Goal: Task Accomplishment & Management: Use online tool/utility

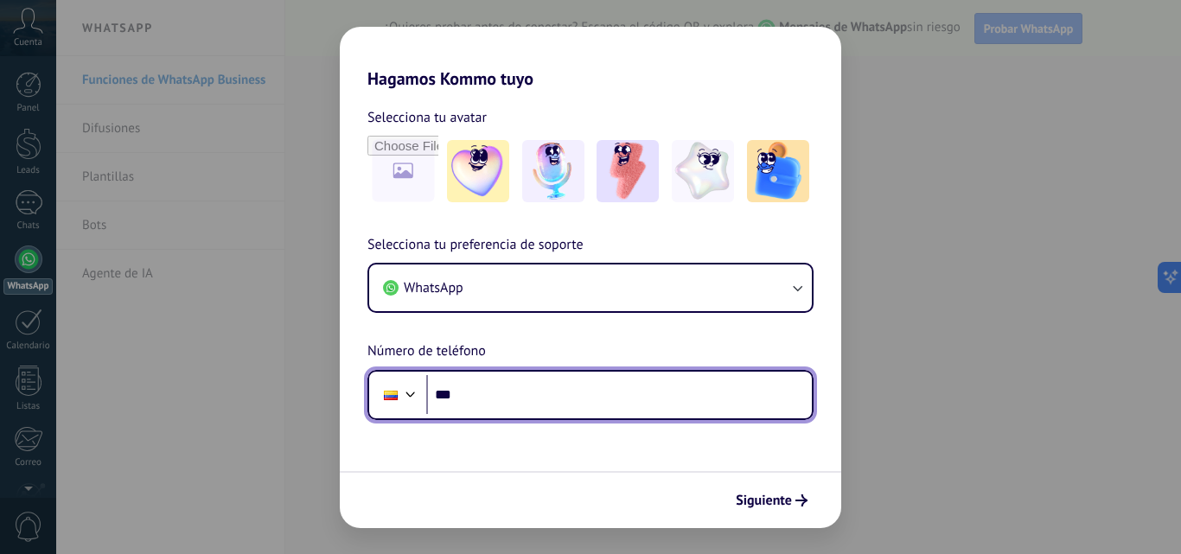
click at [463, 391] on input "***" at bounding box center [619, 395] width 386 height 40
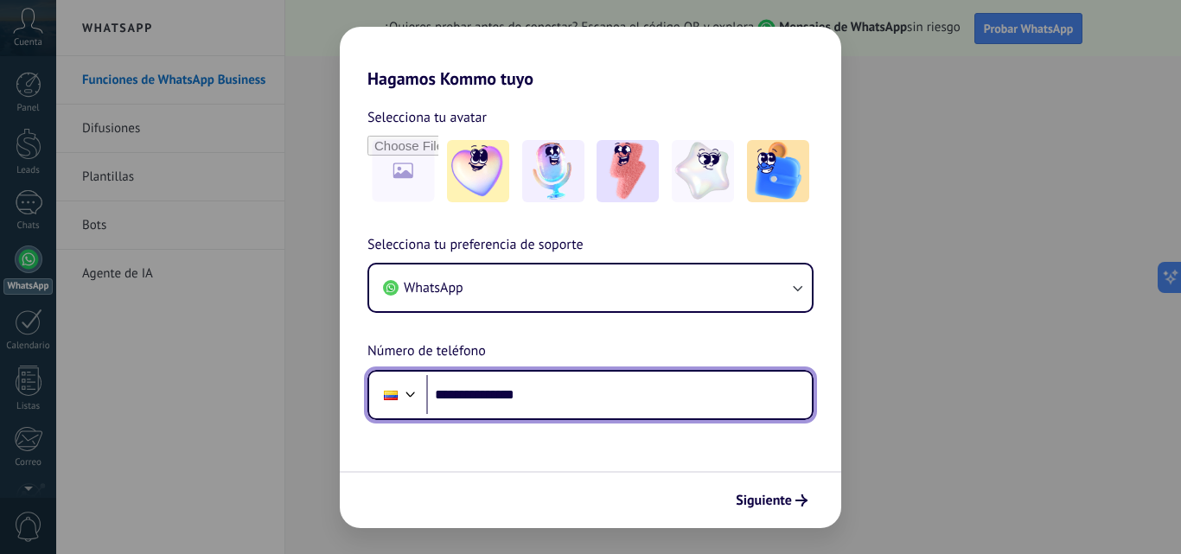
type input "**********"
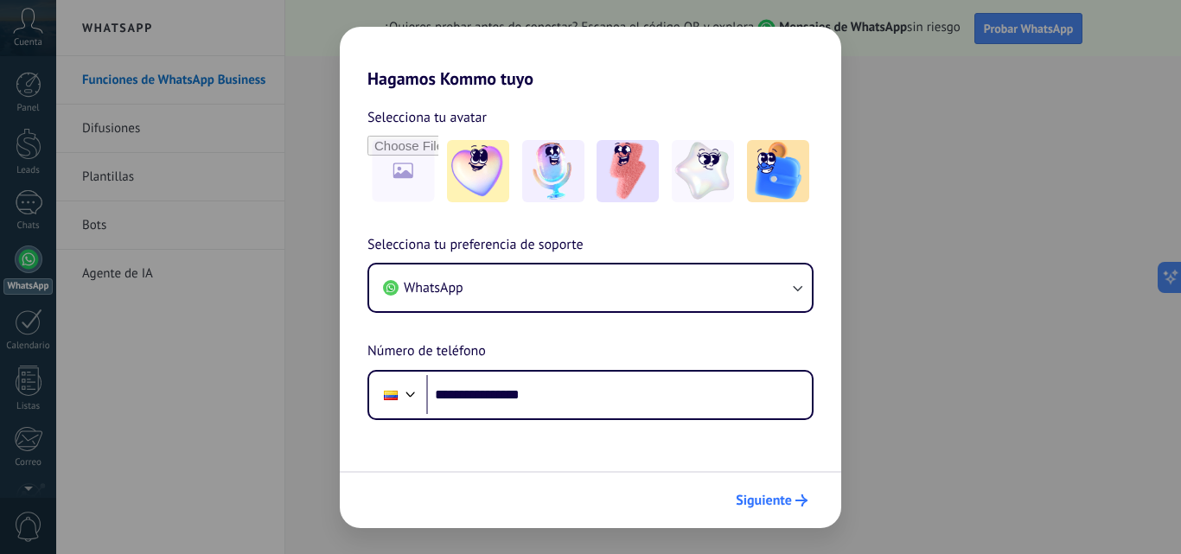
click at [764, 500] on span "Siguiente" at bounding box center [764, 501] width 56 height 12
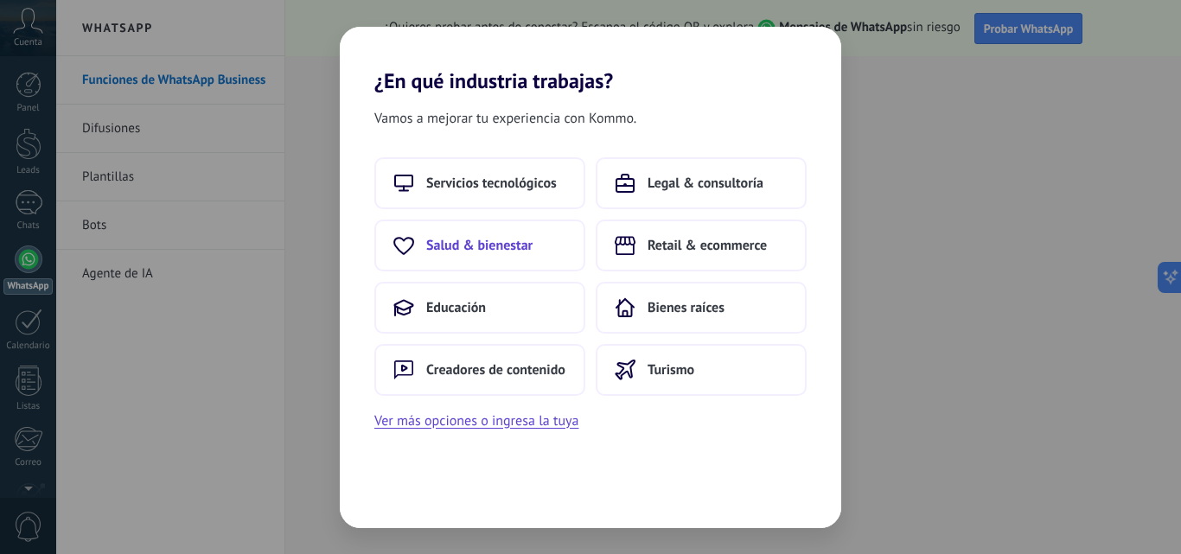
click at [444, 246] on span "Salud & bienestar" at bounding box center [479, 245] width 106 height 17
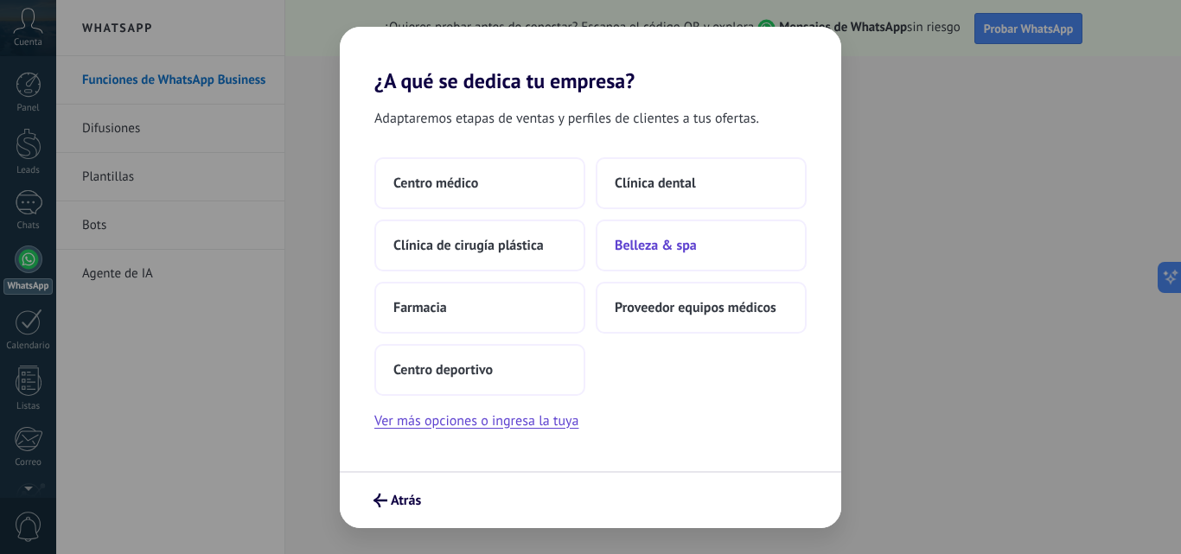
click at [653, 244] on span "Belleza & spa" at bounding box center [656, 245] width 82 height 17
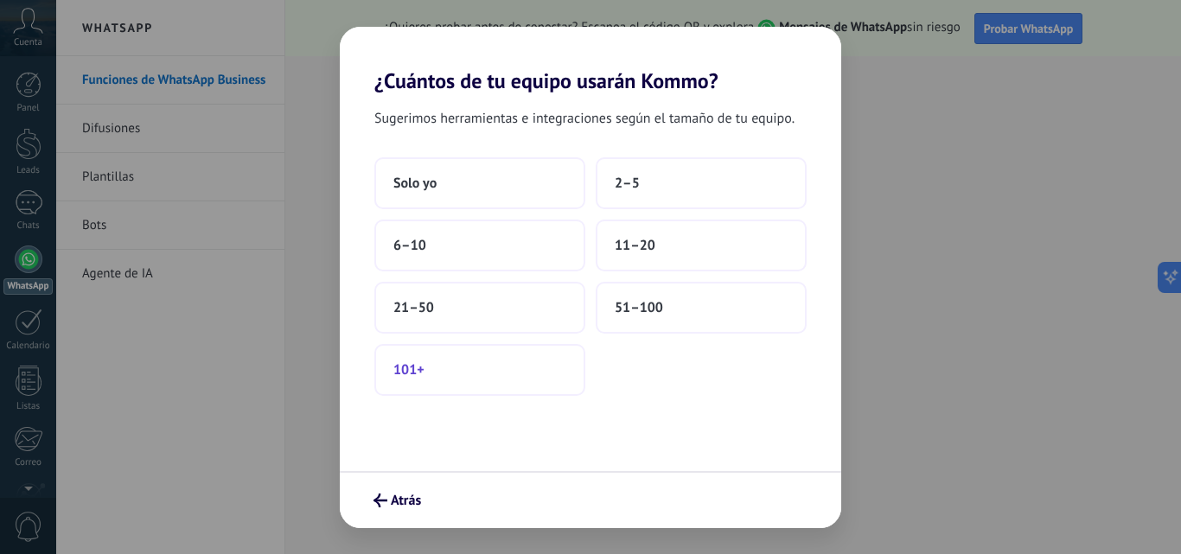
click at [406, 372] on span "101+" at bounding box center [408, 369] width 31 height 17
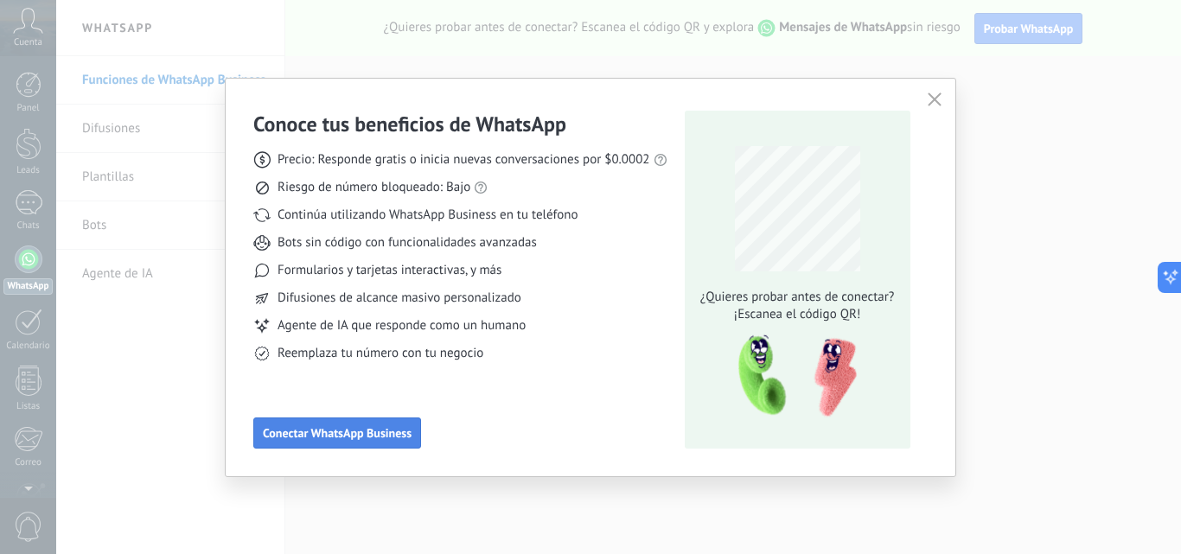
click at [341, 431] on span "Conectar WhatsApp Business" at bounding box center [337, 433] width 149 height 12
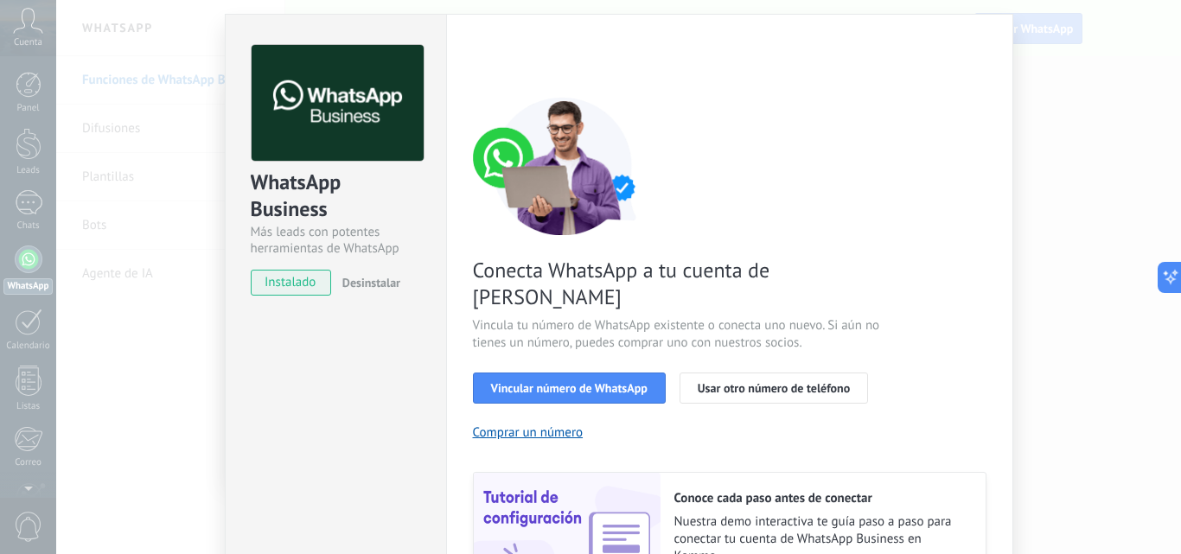
scroll to position [41, 0]
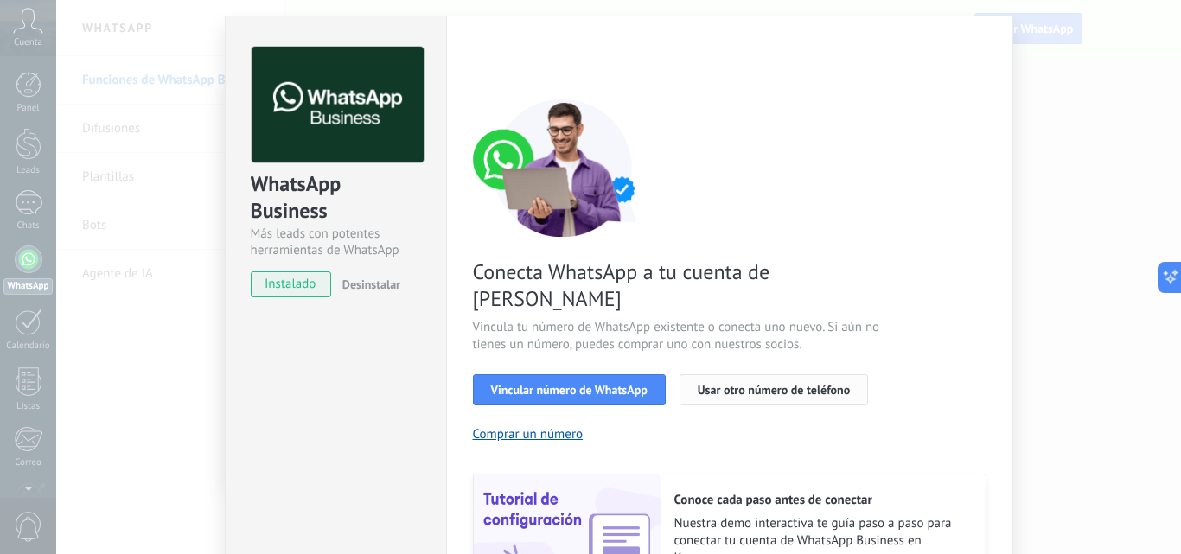
click at [712, 384] on span "Usar otro número de teléfono" at bounding box center [774, 390] width 152 height 12
click at [592, 384] on span "Vincular número de WhatsApp" at bounding box center [569, 390] width 157 height 12
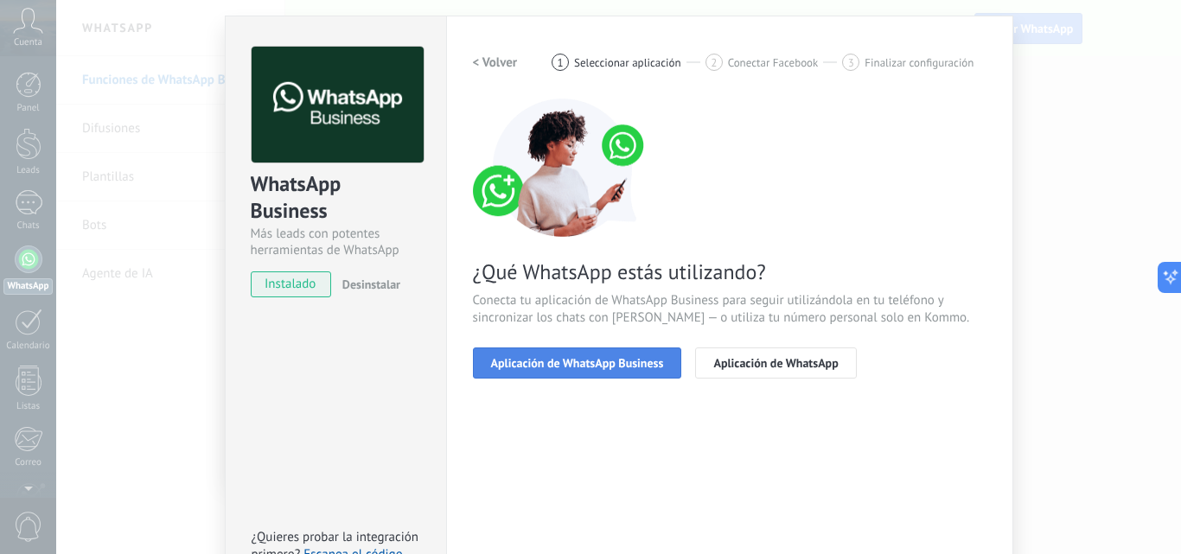
click at [598, 364] on span "Aplicación de WhatsApp Business" at bounding box center [577, 363] width 173 height 12
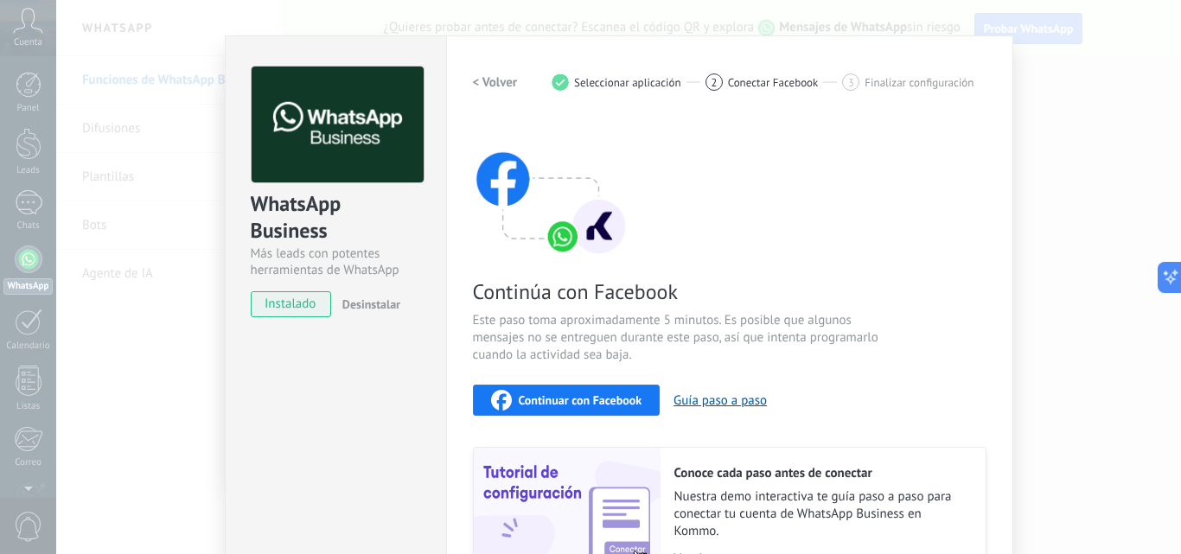
scroll to position [0, 0]
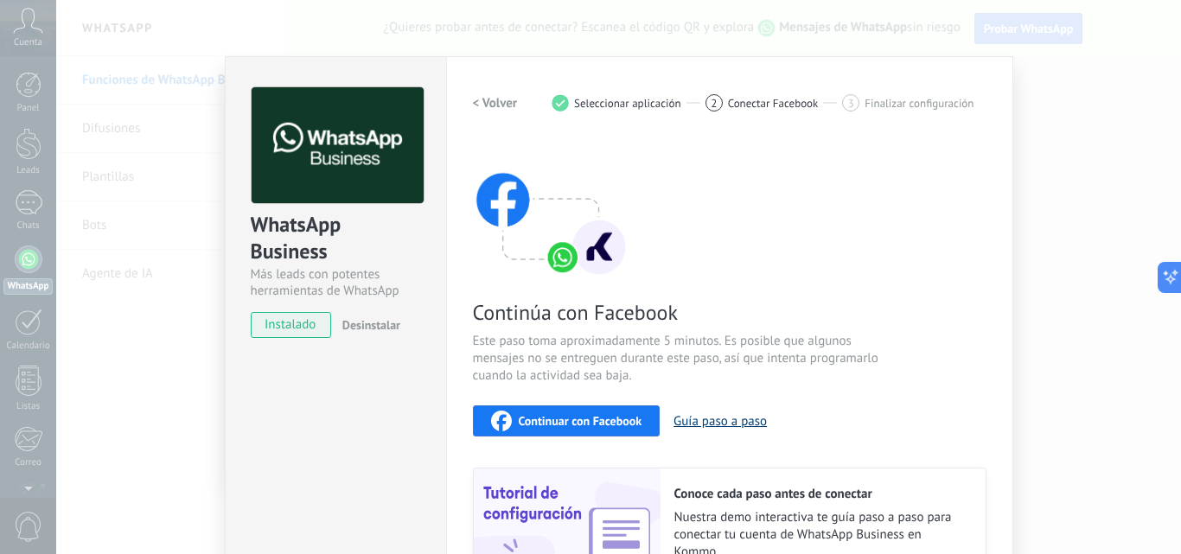
click at [727, 419] on button "Guía paso a paso" at bounding box center [720, 421] width 93 height 16
click at [559, 418] on span "Continuar con Facebook" at bounding box center [581, 421] width 124 height 12
click at [275, 323] on span "instalado" at bounding box center [291, 325] width 79 height 26
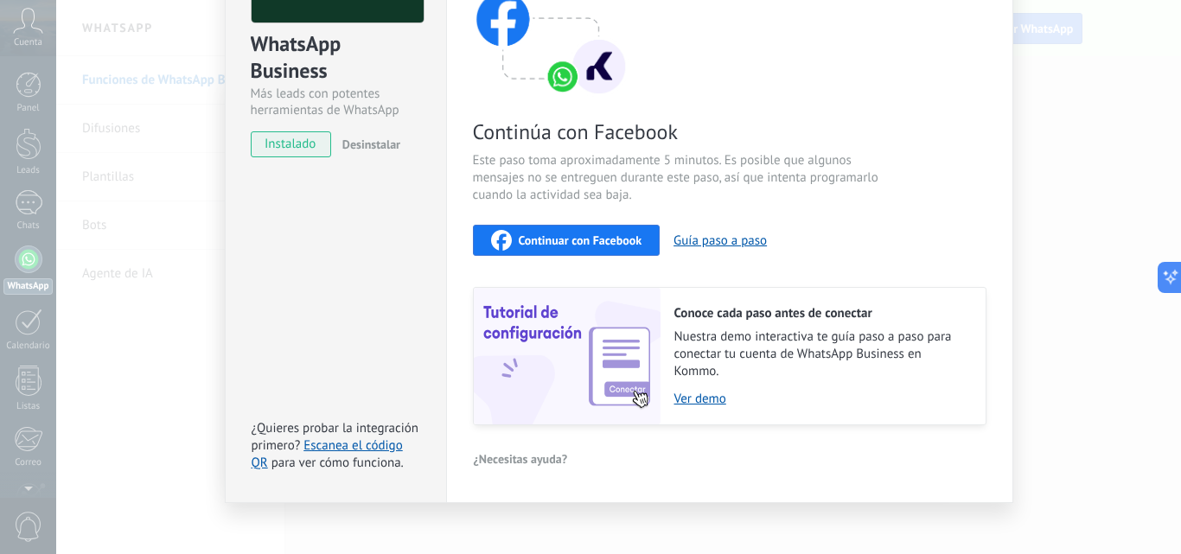
scroll to position [194, 0]
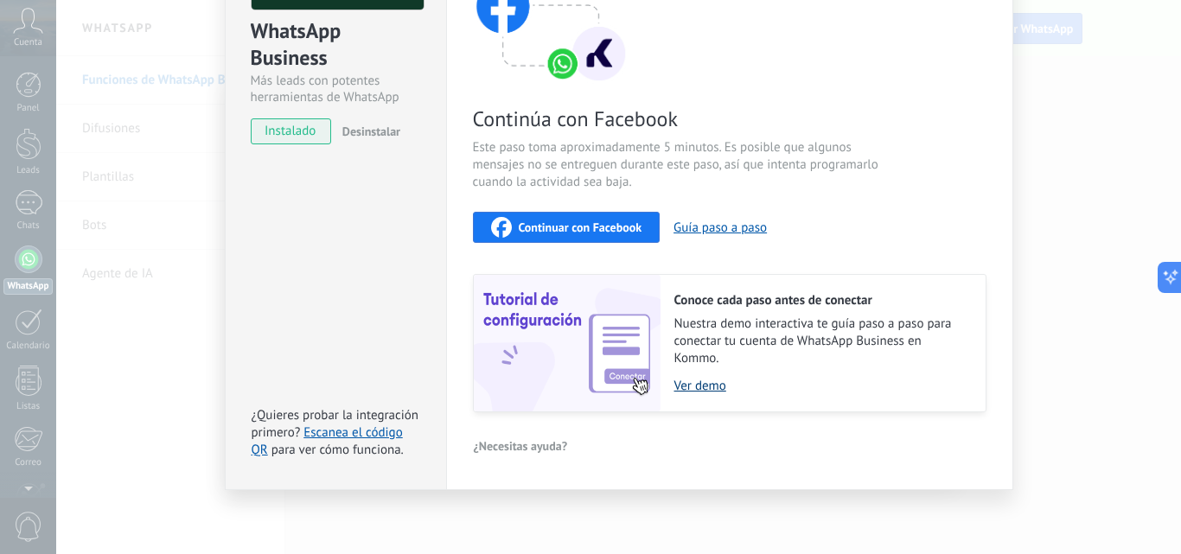
click at [697, 384] on link "Ver demo" at bounding box center [821, 386] width 294 height 16
click at [601, 224] on span "Continuar con Facebook" at bounding box center [581, 227] width 124 height 12
